Goal: Navigation & Orientation: Find specific page/section

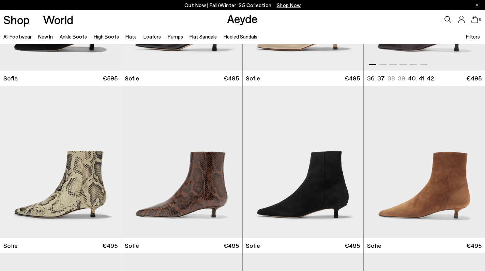
scroll to position [674, 0]
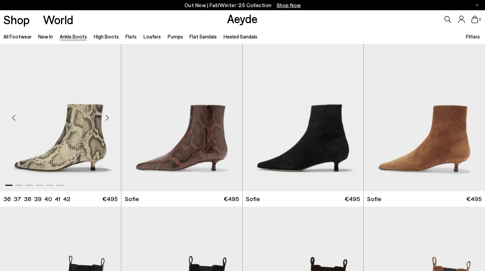
click at [107, 118] on div "Next slide" at bounding box center [107, 118] width 20 height 20
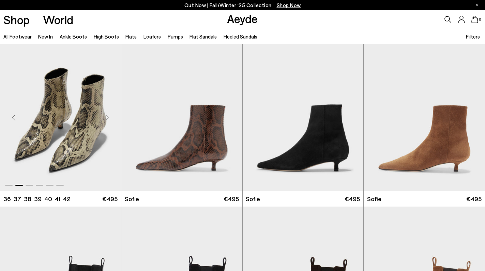
click at [107, 118] on div "Next slide" at bounding box center [107, 118] width 20 height 20
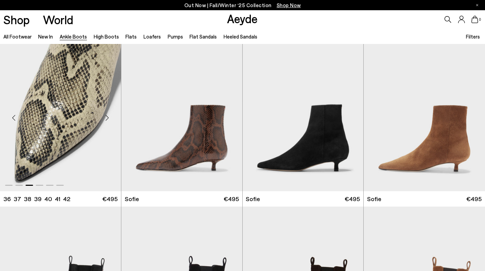
click at [107, 118] on div "Next slide" at bounding box center [107, 118] width 20 height 20
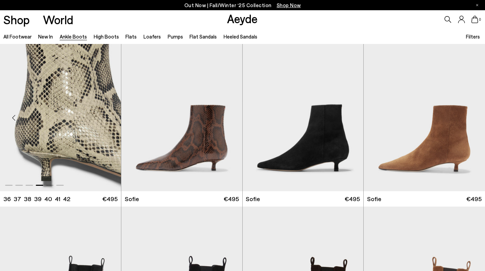
click at [107, 118] on div "Next slide" at bounding box center [107, 118] width 20 height 20
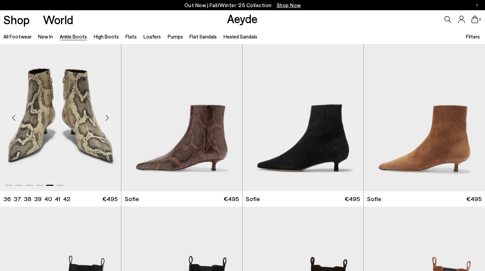
click at [107, 118] on div "Next slide" at bounding box center [107, 118] width 20 height 20
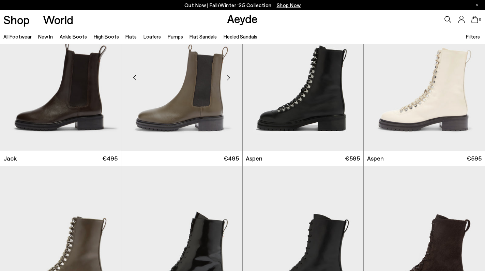
scroll to position [2543, 0]
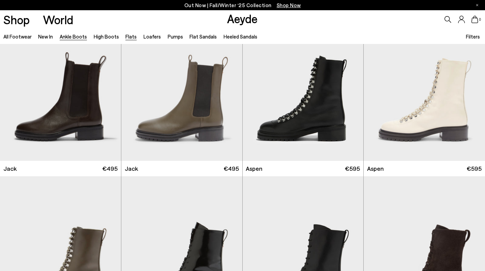
click at [126, 38] on link "Flats" at bounding box center [130, 36] width 11 height 6
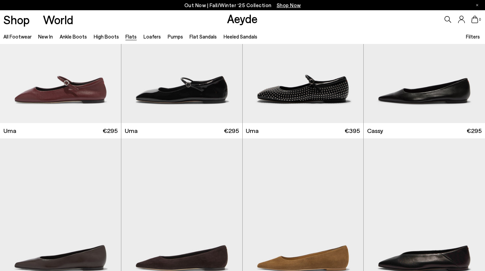
scroll to position [919, 0]
